Goal: Navigation & Orientation: Find specific page/section

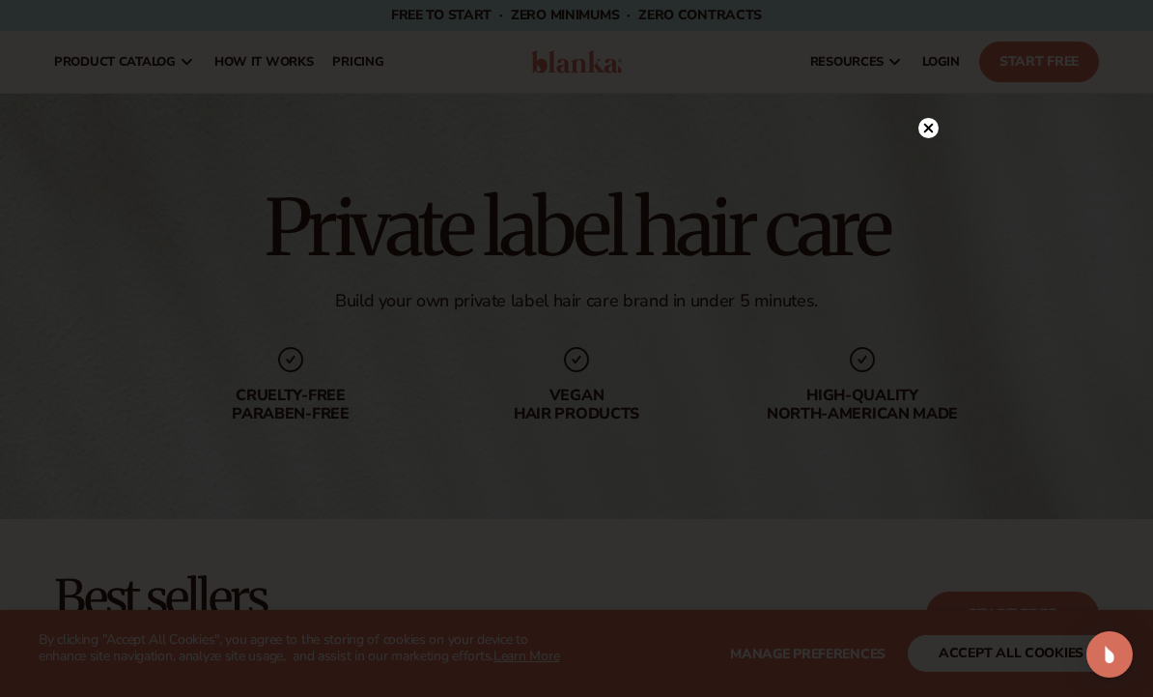
click at [932, 134] on circle at bounding box center [929, 128] width 20 height 20
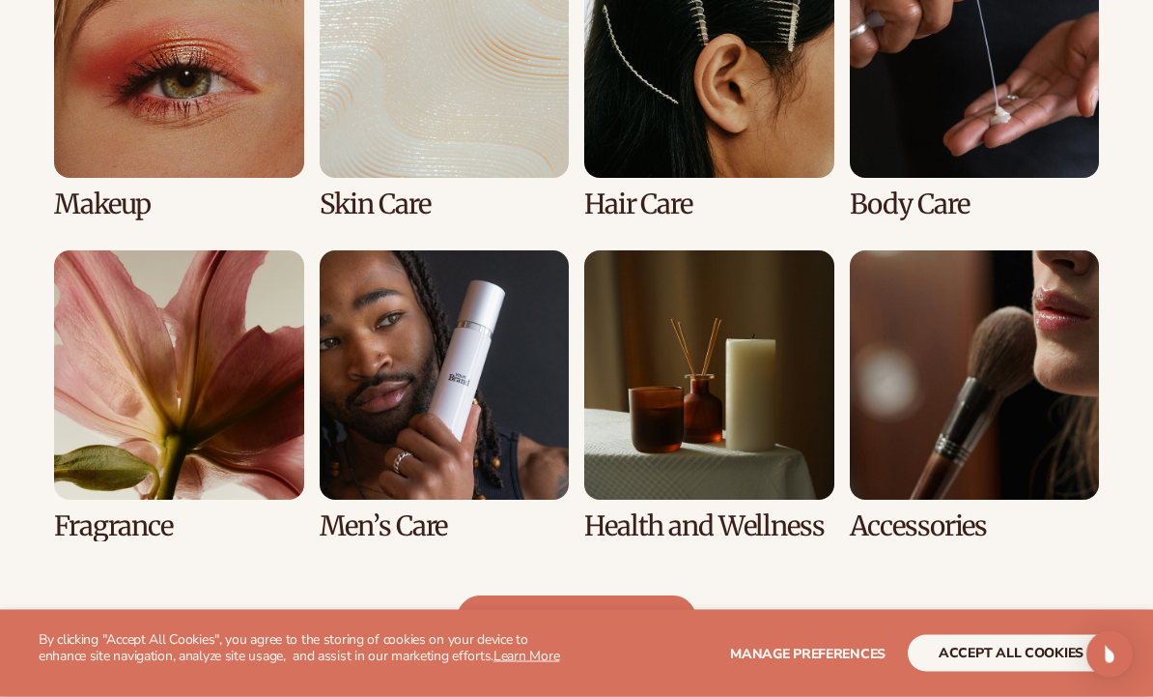
scroll to position [1540, 0]
click at [441, 463] on link "6 / 8" at bounding box center [445, 395] width 250 height 291
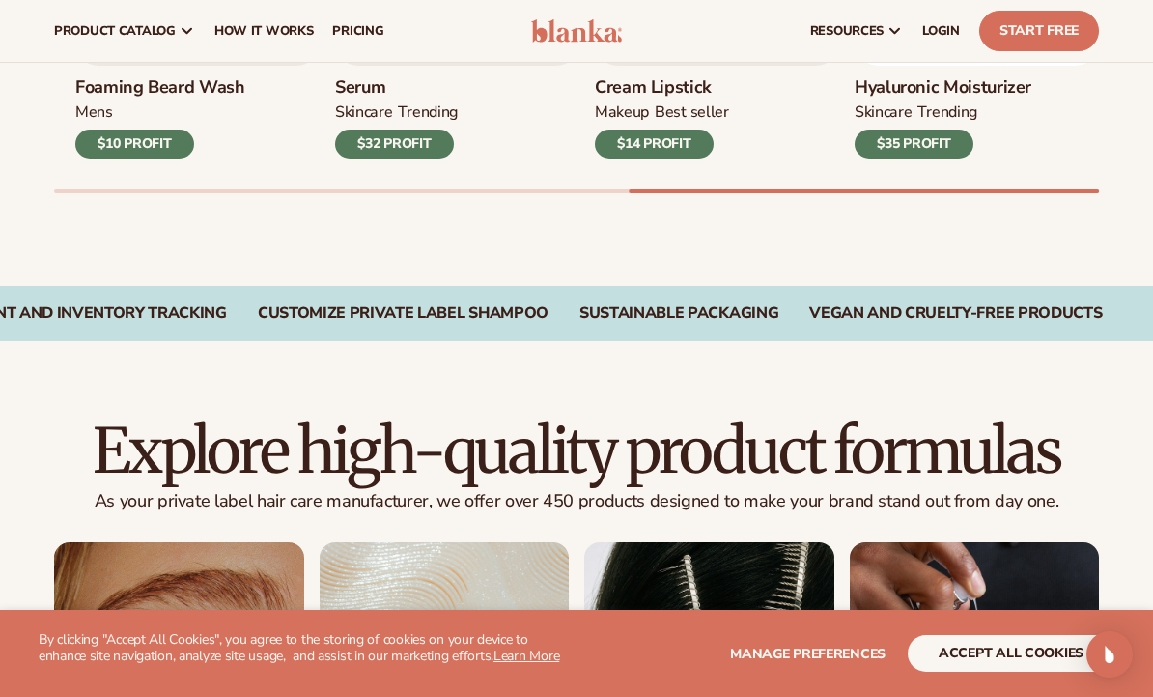
scroll to position [94, 0]
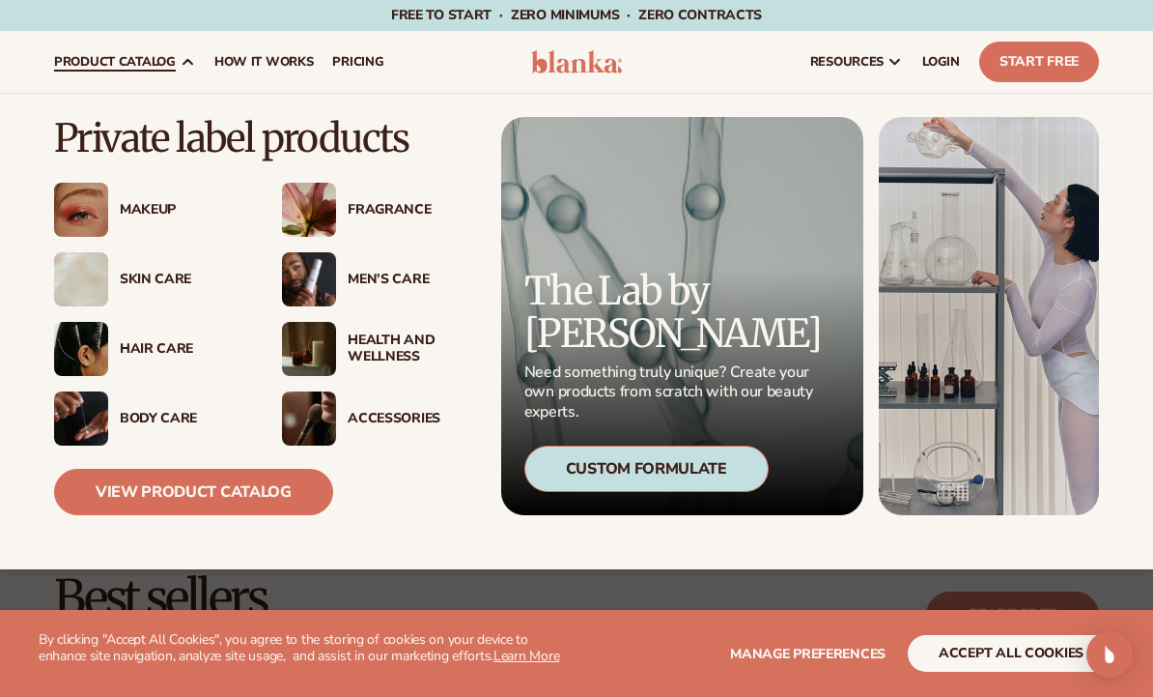
click at [85, 367] on img at bounding box center [81, 349] width 54 height 54
